Goal: Share content: Share content

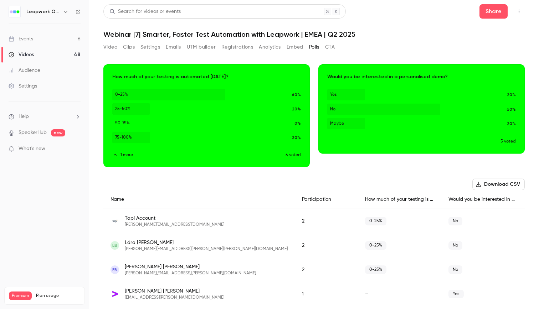
click at [68, 39] on link "Events 6" at bounding box center [44, 39] width 89 height 16
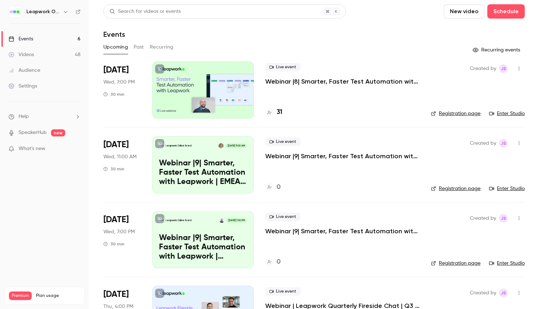
click at [135, 51] on button "Past" at bounding box center [139, 46] width 10 height 11
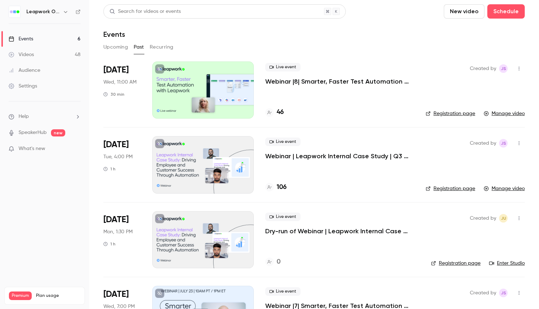
click at [283, 81] on p "Webinar |8| Smarter, Faster Test Automation with Leapwork | EMEA | Q3 2025" at bounding box center [339, 81] width 149 height 9
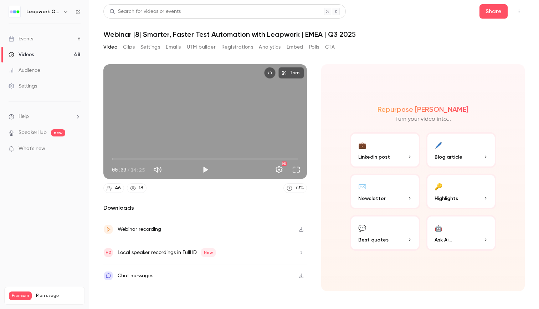
click at [169, 226] on div "Webinar recording" at bounding box center [205, 229] width 204 height 23
click at [499, 11] on button "Share" at bounding box center [494, 11] width 28 height 14
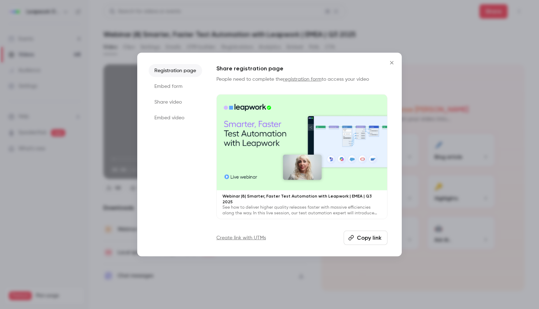
click at [179, 87] on li "Embed form" at bounding box center [176, 86] width 54 height 13
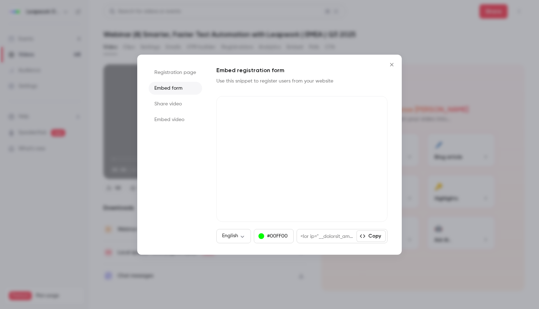
click at [180, 106] on li "Share video" at bounding box center [176, 103] width 54 height 13
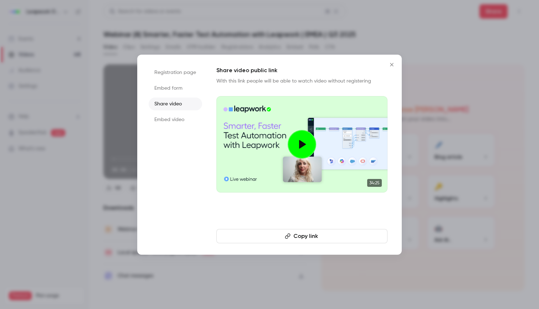
click at [322, 235] on button "Copy link" at bounding box center [302, 236] width 171 height 14
click at [300, 237] on button "Copy link" at bounding box center [302, 236] width 171 height 14
click at [393, 65] on icon "Close" at bounding box center [392, 65] width 9 height 6
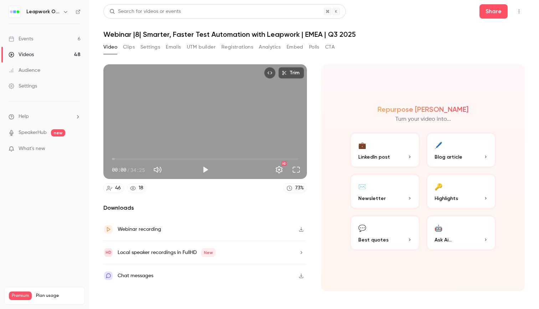
click at [319, 46] on button "Polls" at bounding box center [314, 46] width 10 height 11
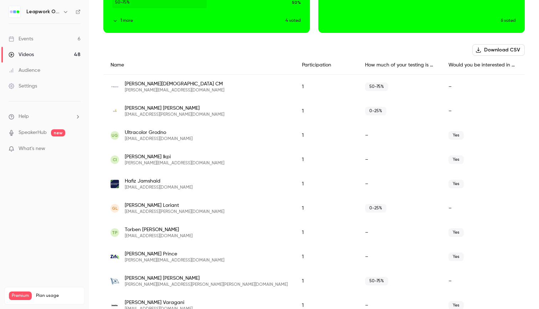
scroll to position [127, 0]
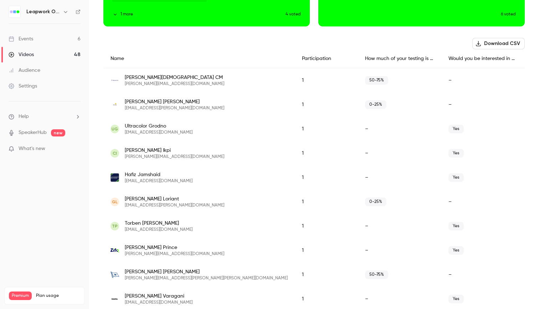
click at [482, 44] on icon "button" at bounding box center [479, 44] width 6 height 6
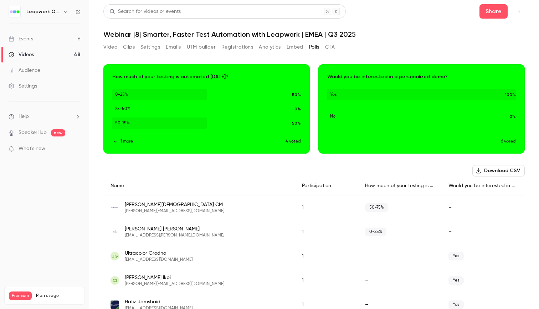
scroll to position [0, 0]
click at [112, 45] on button "Video" at bounding box center [110, 46] width 14 height 11
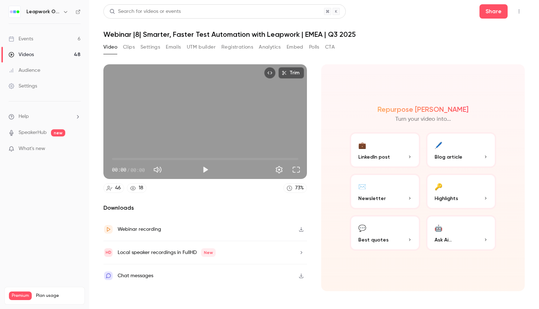
click at [152, 48] on button "Settings" at bounding box center [151, 46] width 20 height 11
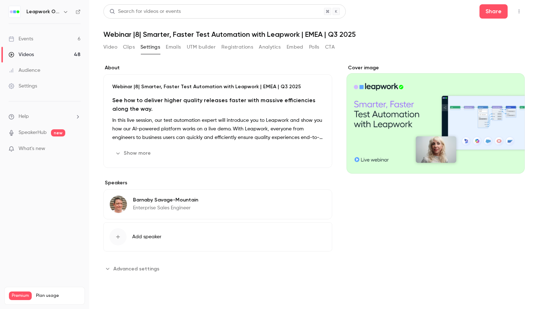
click at [125, 47] on button "Clips" at bounding box center [129, 46] width 12 height 11
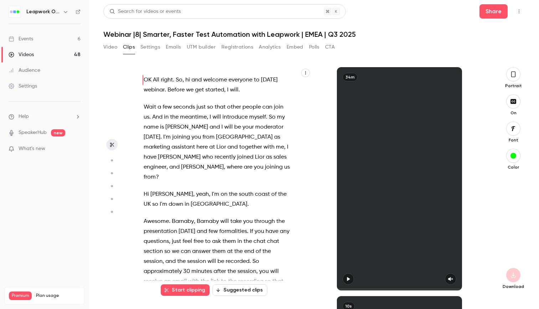
click at [114, 46] on button "Video" at bounding box center [110, 46] width 14 height 11
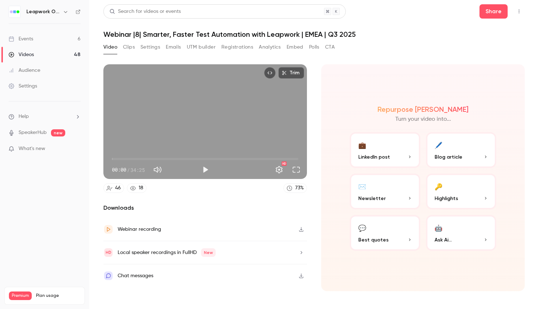
click at [240, 49] on button "Registrations" at bounding box center [238, 46] width 32 height 11
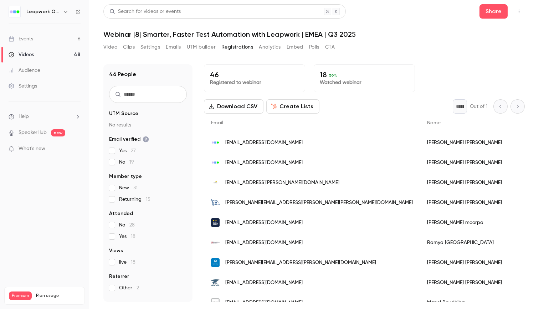
click at [318, 48] on button "Polls" at bounding box center [314, 46] width 10 height 11
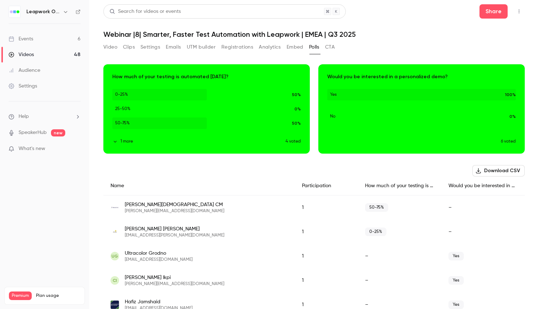
click at [115, 44] on button "Video" at bounding box center [110, 46] width 14 height 11
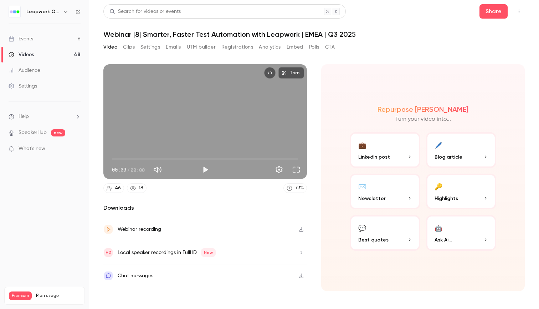
click at [133, 45] on button "Clips" at bounding box center [129, 46] width 12 height 11
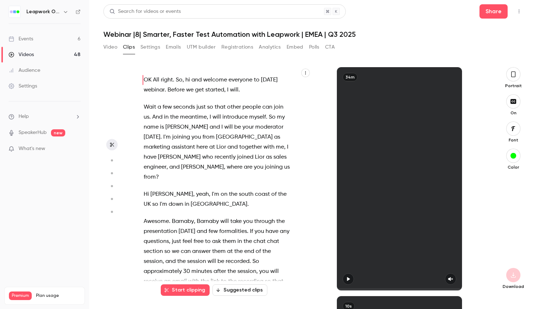
click at [151, 47] on button "Settings" at bounding box center [151, 46] width 20 height 11
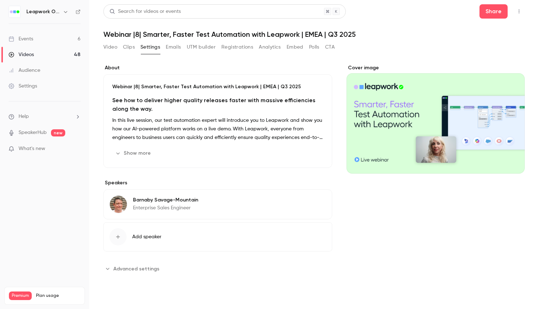
click at [174, 45] on button "Emails" at bounding box center [173, 46] width 15 height 11
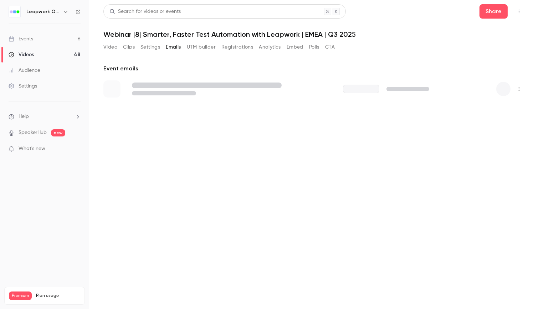
click at [112, 45] on button "Video" at bounding box center [110, 46] width 14 height 11
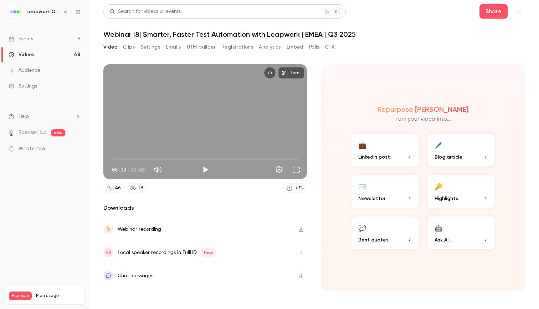
click at [205, 275] on div "Chat messages" at bounding box center [205, 275] width 204 height 23
click at [152, 276] on div "Chat messages" at bounding box center [136, 275] width 36 height 9
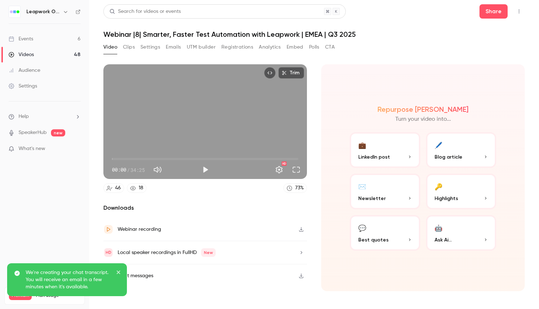
click at [316, 47] on button "Polls" at bounding box center [314, 46] width 10 height 11
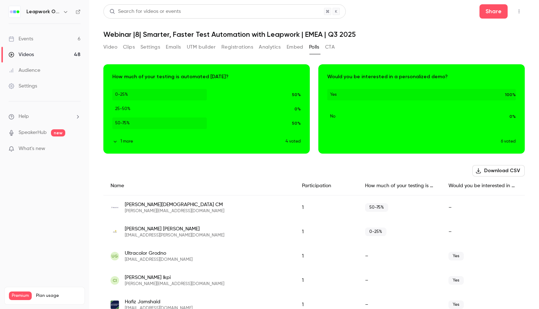
click at [115, 45] on button "Video" at bounding box center [110, 46] width 14 height 11
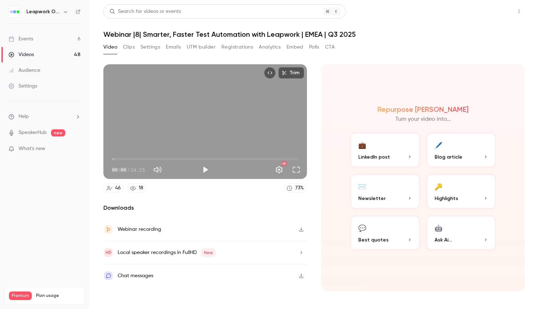
click at [498, 11] on button "Share" at bounding box center [494, 11] width 28 height 14
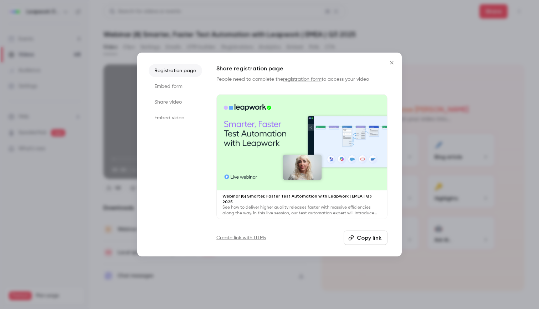
click at [166, 101] on li "Share video" at bounding box center [176, 101] width 54 height 13
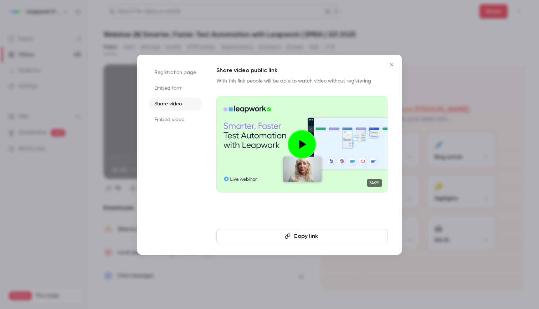
click at [288, 235] on icon "button" at bounding box center [287, 235] width 5 height 5
click at [173, 117] on li "Embed video" at bounding box center [176, 119] width 54 height 13
click at [171, 90] on li "Embed form" at bounding box center [176, 88] width 54 height 13
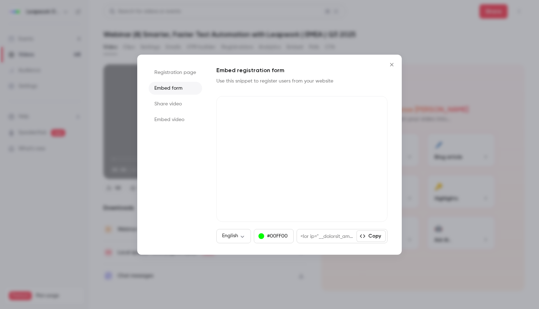
click at [168, 108] on li "Share video" at bounding box center [176, 103] width 54 height 13
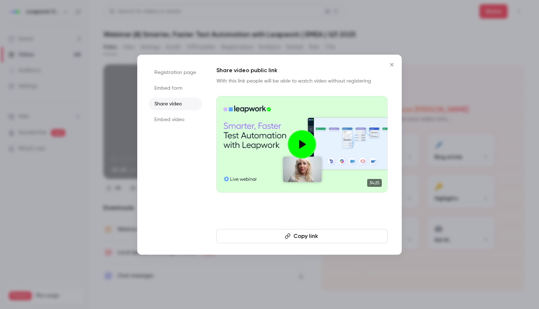
click at [166, 115] on li "Embed video" at bounding box center [176, 119] width 54 height 13
click at [169, 103] on li "Share video" at bounding box center [176, 103] width 54 height 13
click at [167, 113] on li "Embed video" at bounding box center [176, 119] width 54 height 13
click at [171, 94] on li "Embed form" at bounding box center [176, 88] width 54 height 13
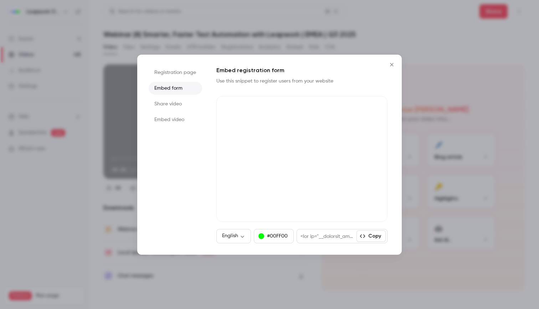
click at [364, 235] on icon "button" at bounding box center [363, 236] width 6 height 6
